Goal: Navigation & Orientation: Find specific page/section

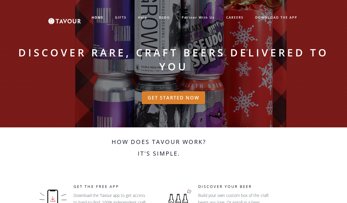
click at [99, 14] on link "HOME" at bounding box center [98, 18] width 24 height 10
click at [162, 98] on link "GET STARTED NOW" at bounding box center [173, 97] width 63 height 13
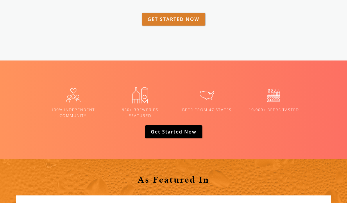
scroll to position [969, 0]
click at [273, 102] on img at bounding box center [273, 95] width 23 height 23
click at [285, 99] on img at bounding box center [273, 95] width 23 height 23
click at [161, 136] on link "Get Started now" at bounding box center [173, 131] width 57 height 13
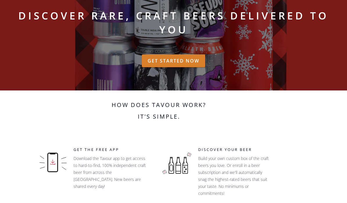
scroll to position [0, 0]
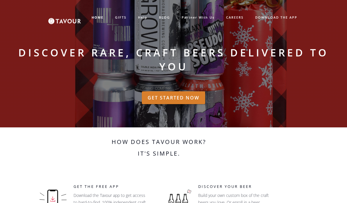
click at [125, 17] on link "GIFTS" at bounding box center [120, 18] width 23 height 10
click at [120, 18] on link "GIFTS" at bounding box center [120, 18] width 23 height 10
click at [121, 15] on link "GIFTS" at bounding box center [120, 18] width 23 height 10
click at [122, 17] on link "GIFTS" at bounding box center [120, 18] width 23 height 10
click at [166, 18] on link "BLOG" at bounding box center [164, 18] width 23 height 10
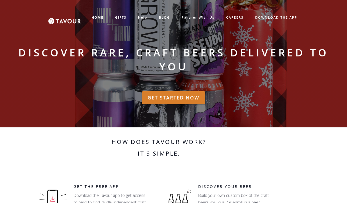
click at [161, 20] on link "BLOG" at bounding box center [164, 18] width 23 height 10
click at [165, 20] on link "BLOG" at bounding box center [164, 18] width 23 height 10
click at [166, 18] on link "BLOG" at bounding box center [164, 18] width 23 height 10
click at [165, 15] on link "BLOG" at bounding box center [164, 18] width 23 height 10
click at [167, 19] on link "BLOG" at bounding box center [164, 18] width 23 height 10
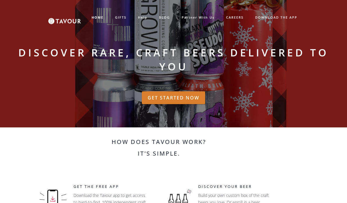
click at [166, 18] on link "BLOG" at bounding box center [164, 18] width 23 height 10
click at [238, 19] on link "CAREERS" at bounding box center [234, 18] width 29 height 10
click at [289, 18] on link "DOWNLOAD THE APP" at bounding box center [276, 18] width 54 height 10
click at [193, 17] on link "partner with us" at bounding box center [198, 18] width 44 height 10
click at [171, 18] on link "BLOG" at bounding box center [164, 18] width 23 height 10
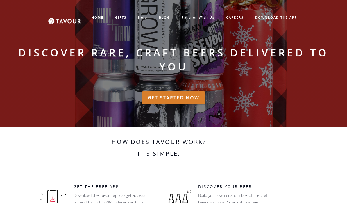
click at [169, 19] on link "BLOG" at bounding box center [164, 18] width 23 height 10
click at [168, 20] on link "BLOG" at bounding box center [164, 18] width 23 height 10
click at [163, 20] on link "BLOG" at bounding box center [164, 18] width 23 height 10
click at [95, 19] on strong "HOME" at bounding box center [97, 17] width 12 height 4
click at [58, 21] on img at bounding box center [64, 17] width 33 height 13
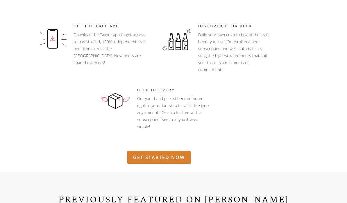
scroll to position [158, 0]
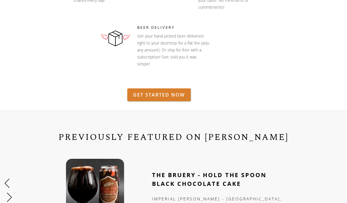
click at [142, 99] on link "GET STARTED NOW" at bounding box center [158, 94] width 63 height 13
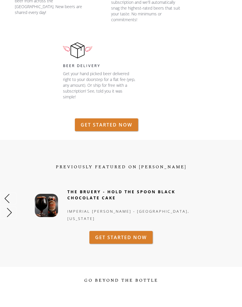
scroll to position [283, 0]
